Goal: Find specific page/section

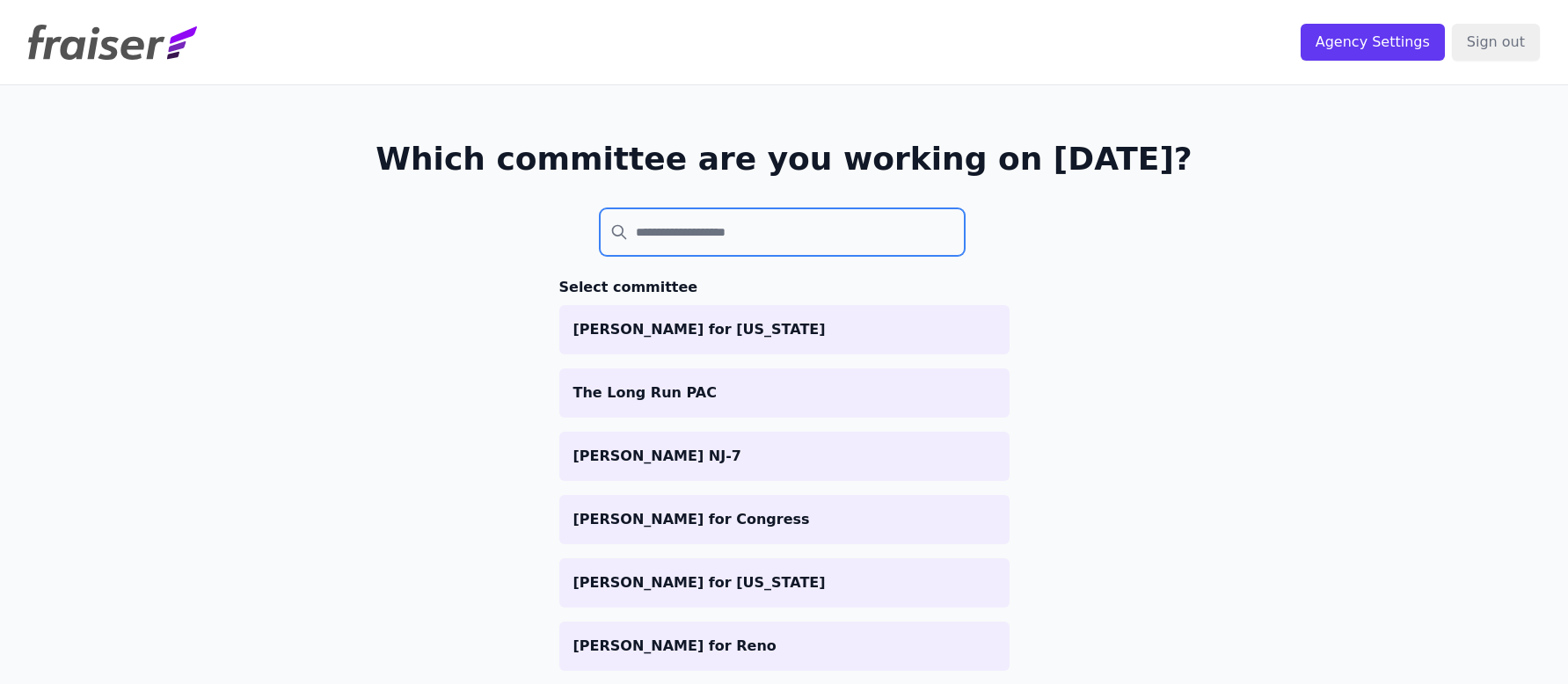
click at [769, 250] on input "search" at bounding box center [783, 232] width 366 height 48
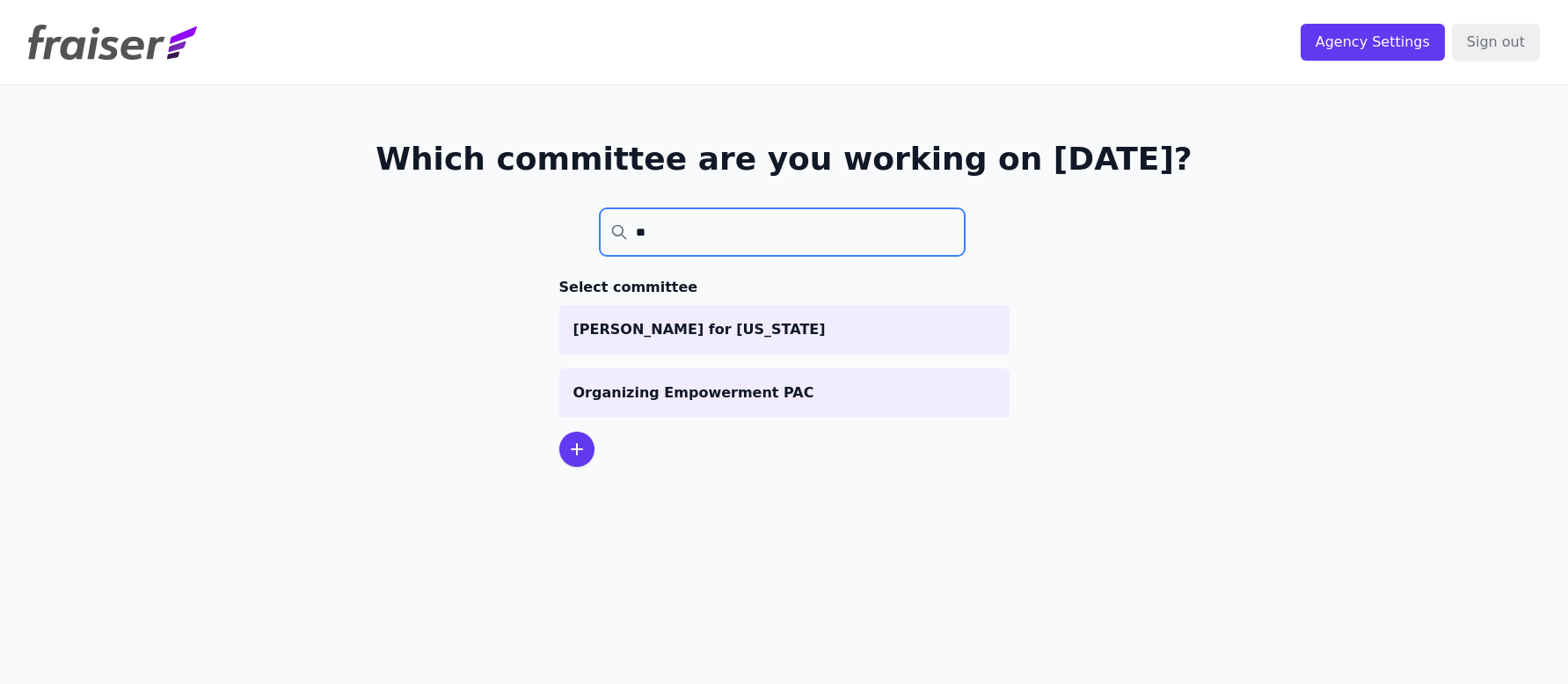
type input "*"
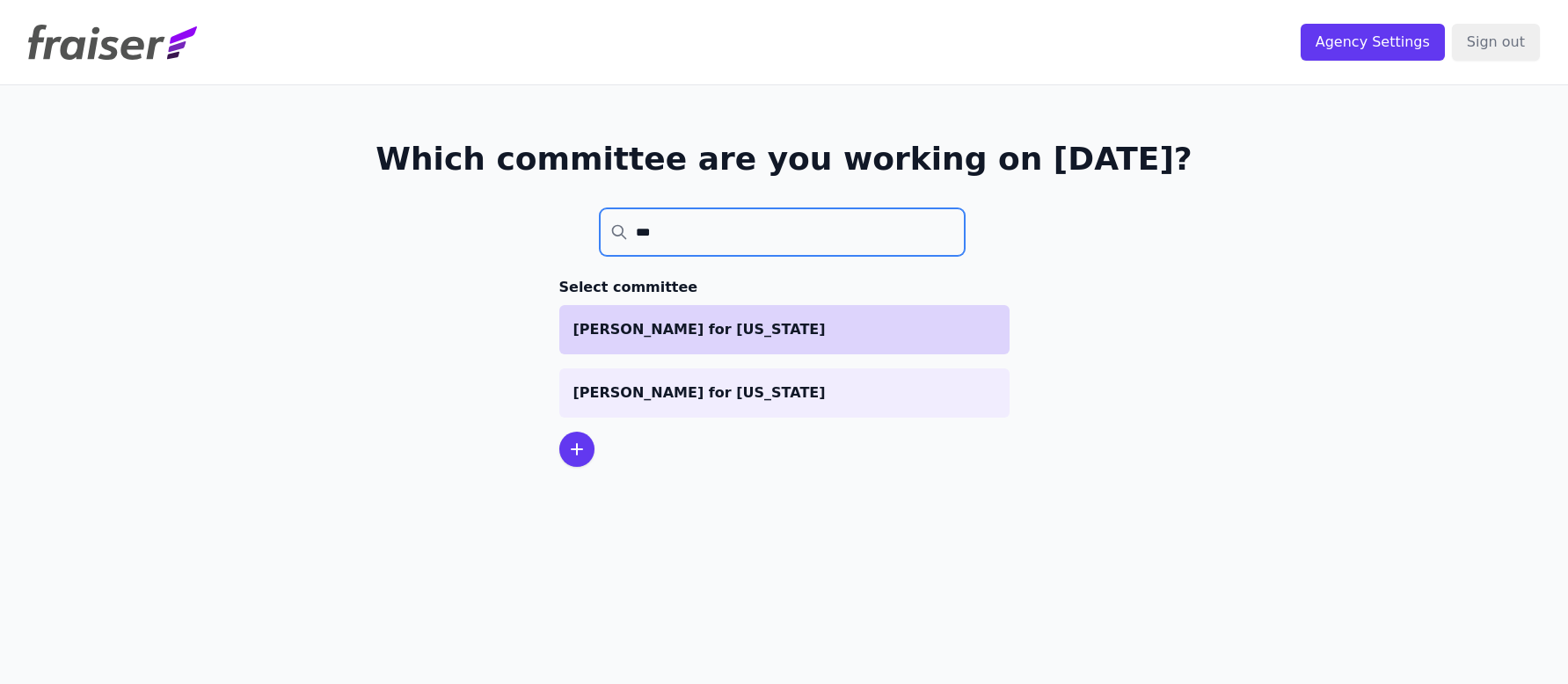
type input "***"
click at [678, 330] on p "[PERSON_NAME] for [US_STATE]" at bounding box center [784, 330] width 422 height 21
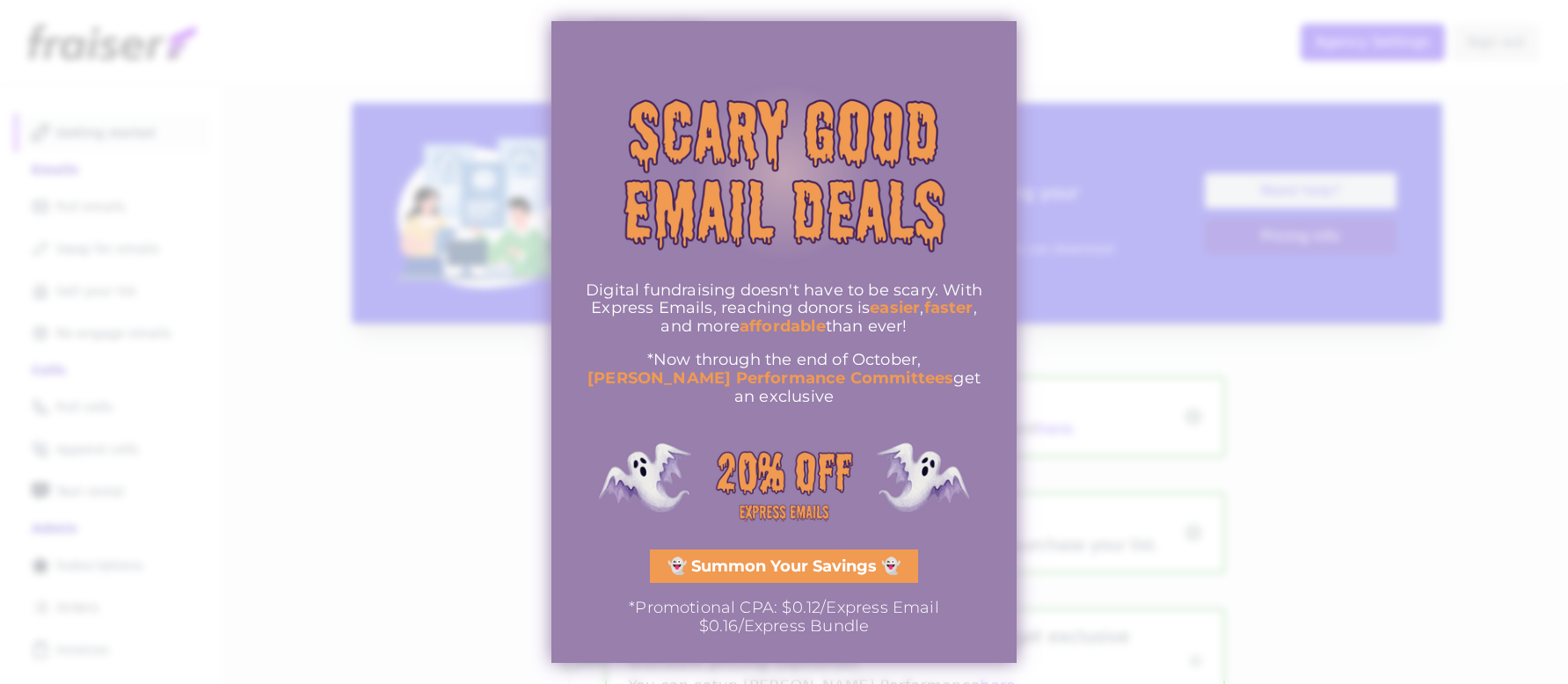
click at [689, 421] on img "information" at bounding box center [784, 483] width 413 height 124
click at [823, 483] on img "information" at bounding box center [784, 483] width 413 height 124
click at [554, 556] on div "Digital fundraising doesn't have to be scary. With Express Emails, reaching don…" at bounding box center [784, 342] width 465 height 641
click at [684, 565] on span "👻 Summon Your Savings 👻" at bounding box center [784, 566] width 233 height 16
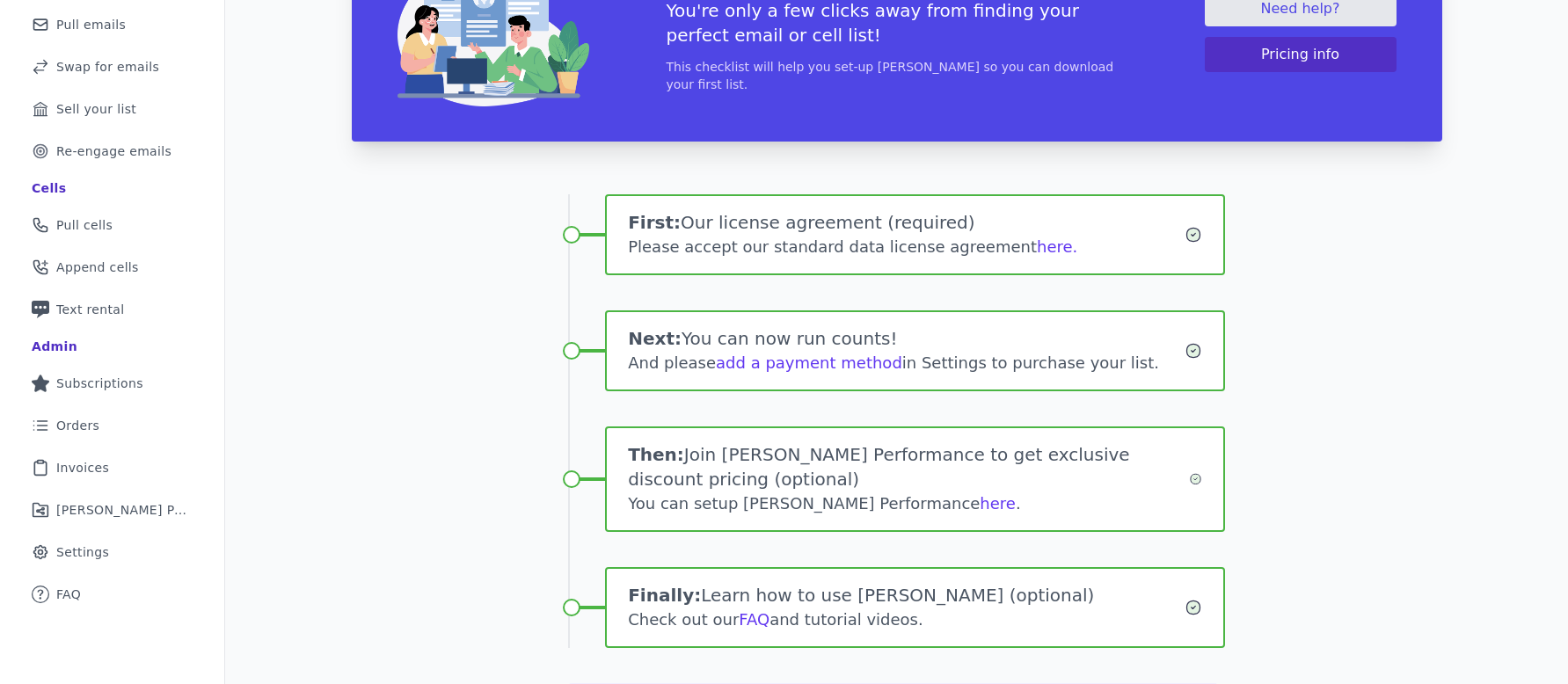
scroll to position [259, 0]
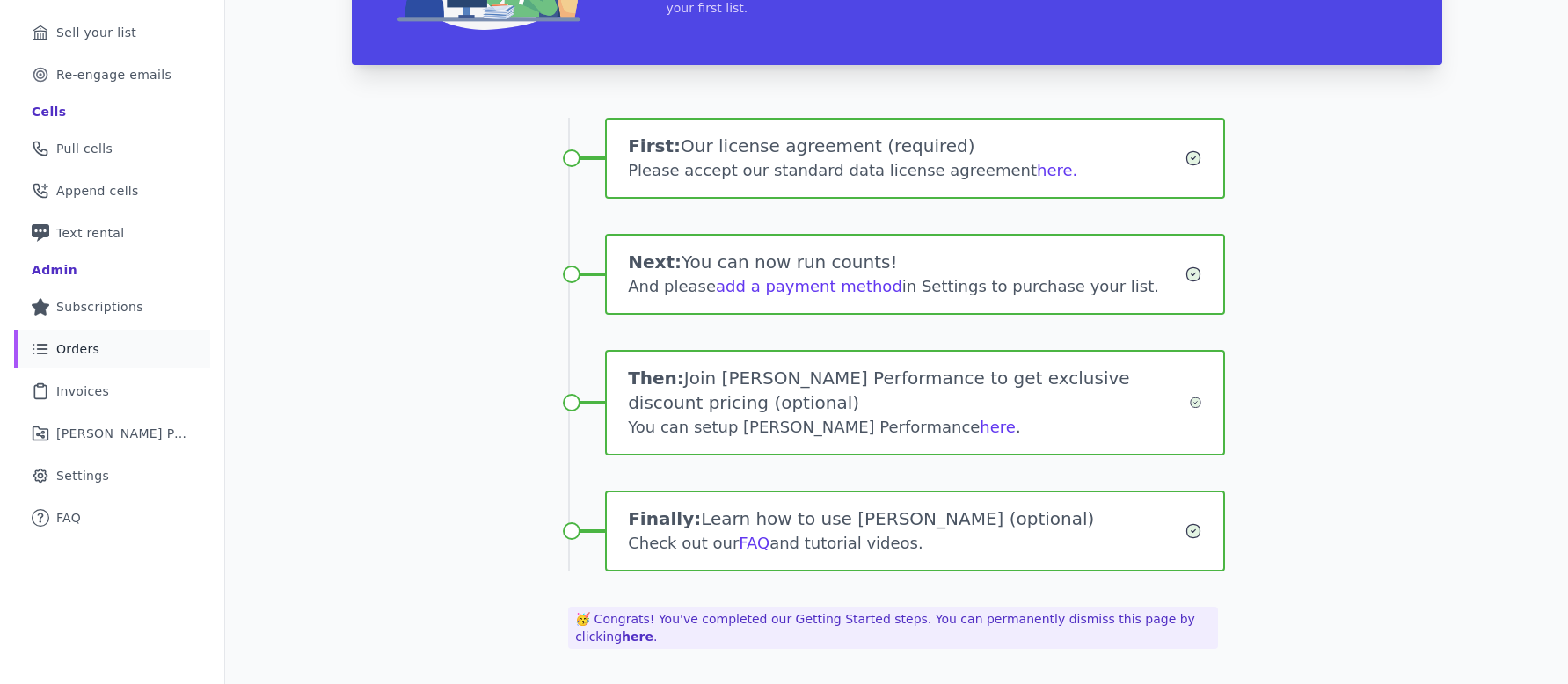
click at [118, 339] on link "List Icon Outline of bulleted list Orders" at bounding box center [111, 349] width 196 height 39
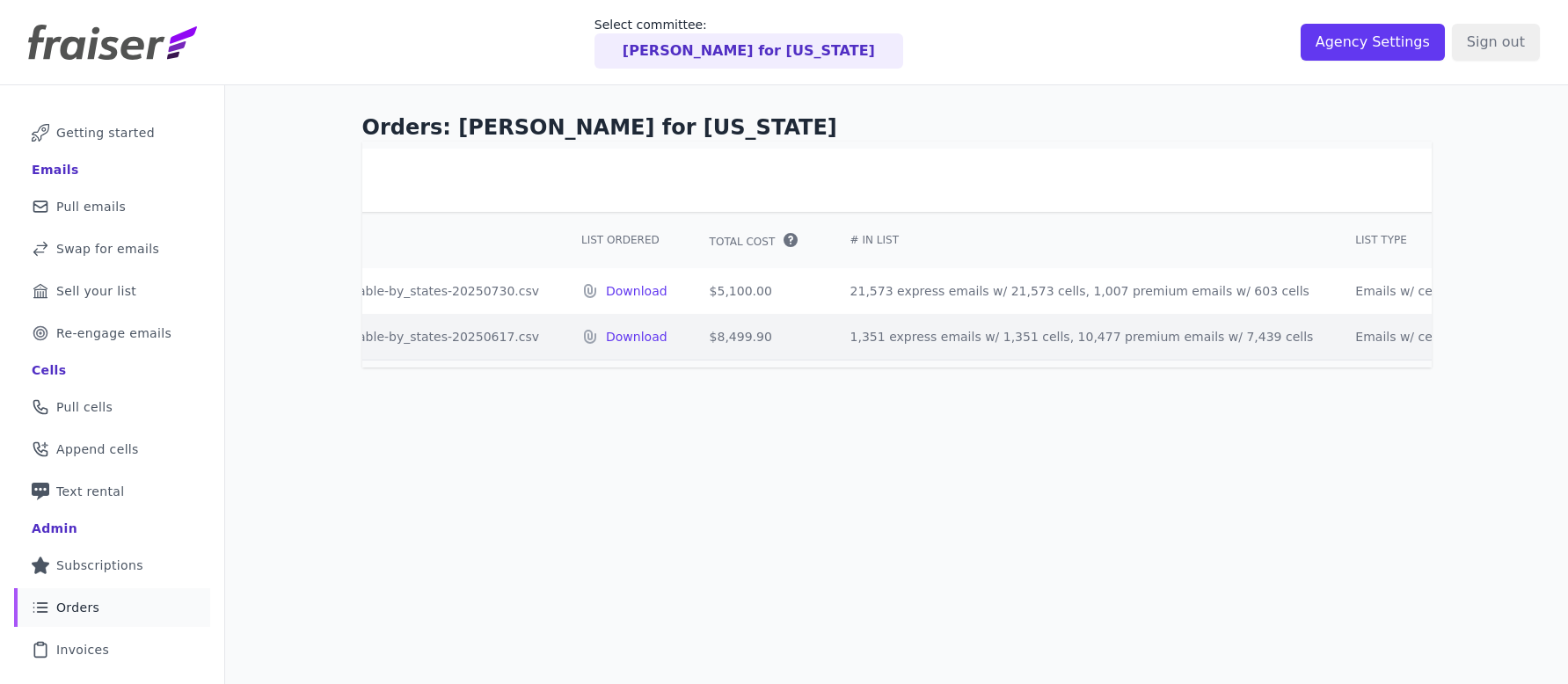
scroll to position [0, 404]
